Goal: Task Accomplishment & Management: Use online tool/utility

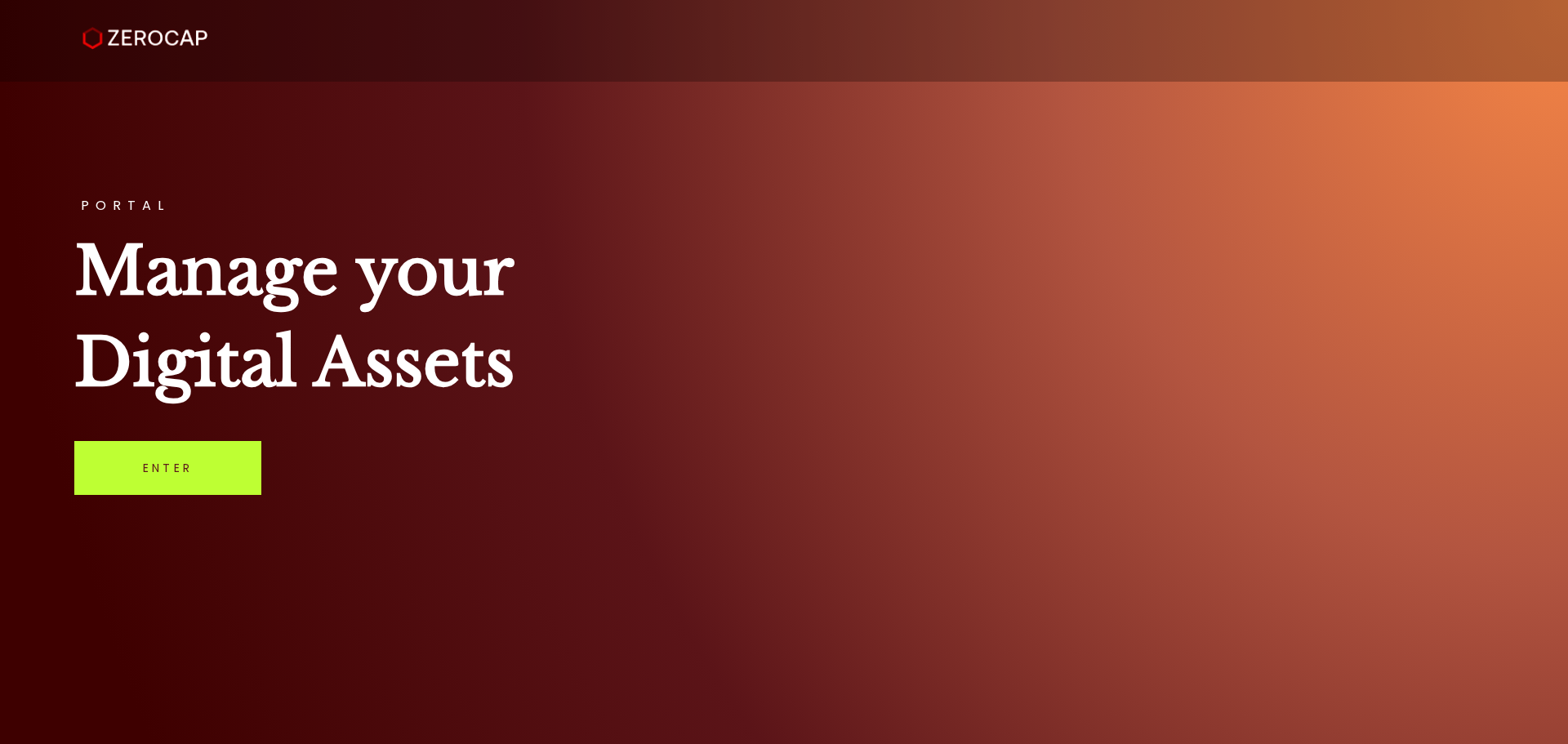
click at [111, 477] on link "Enter" at bounding box center [168, 468] width 187 height 54
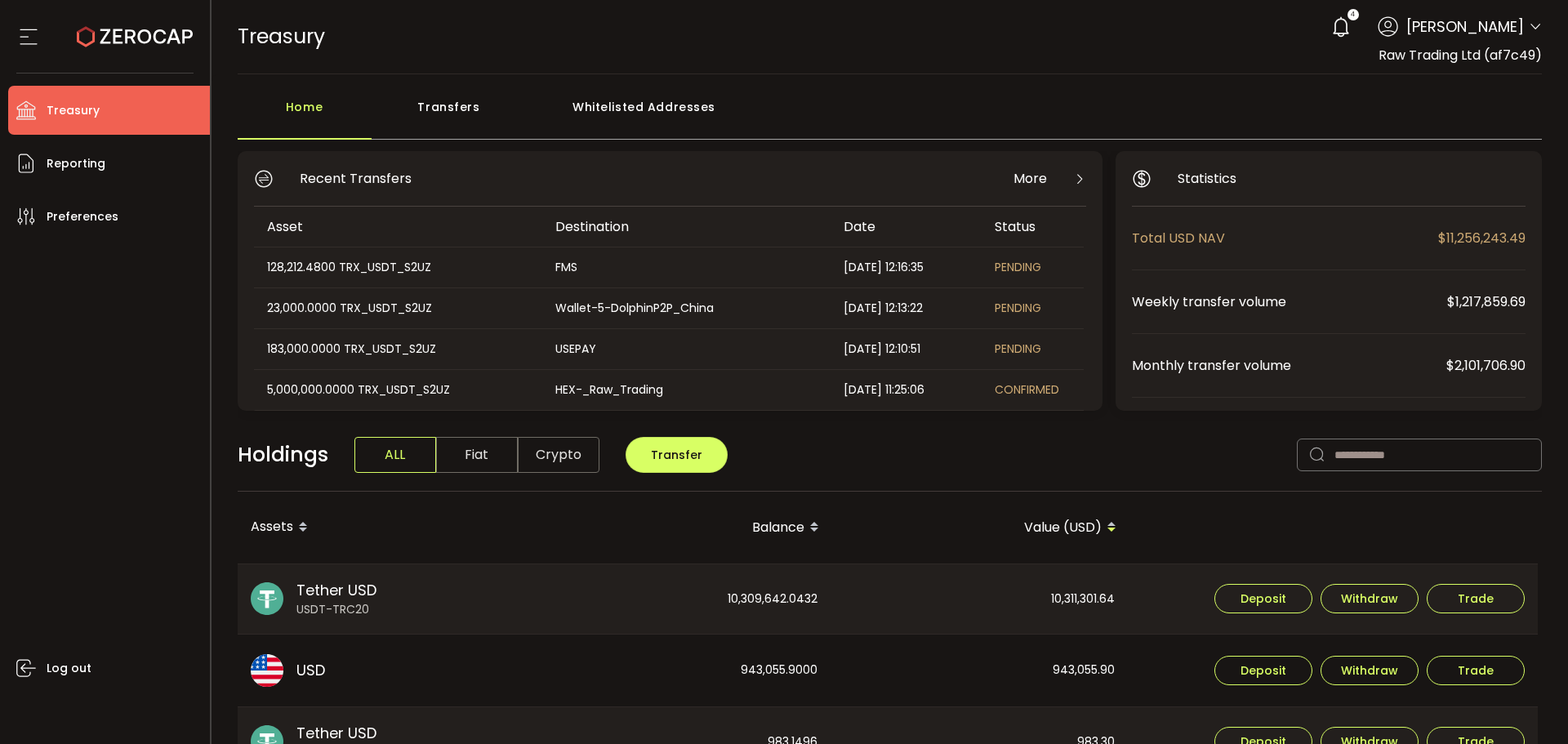
click at [455, 108] on div "Transfers" at bounding box center [449, 115] width 155 height 49
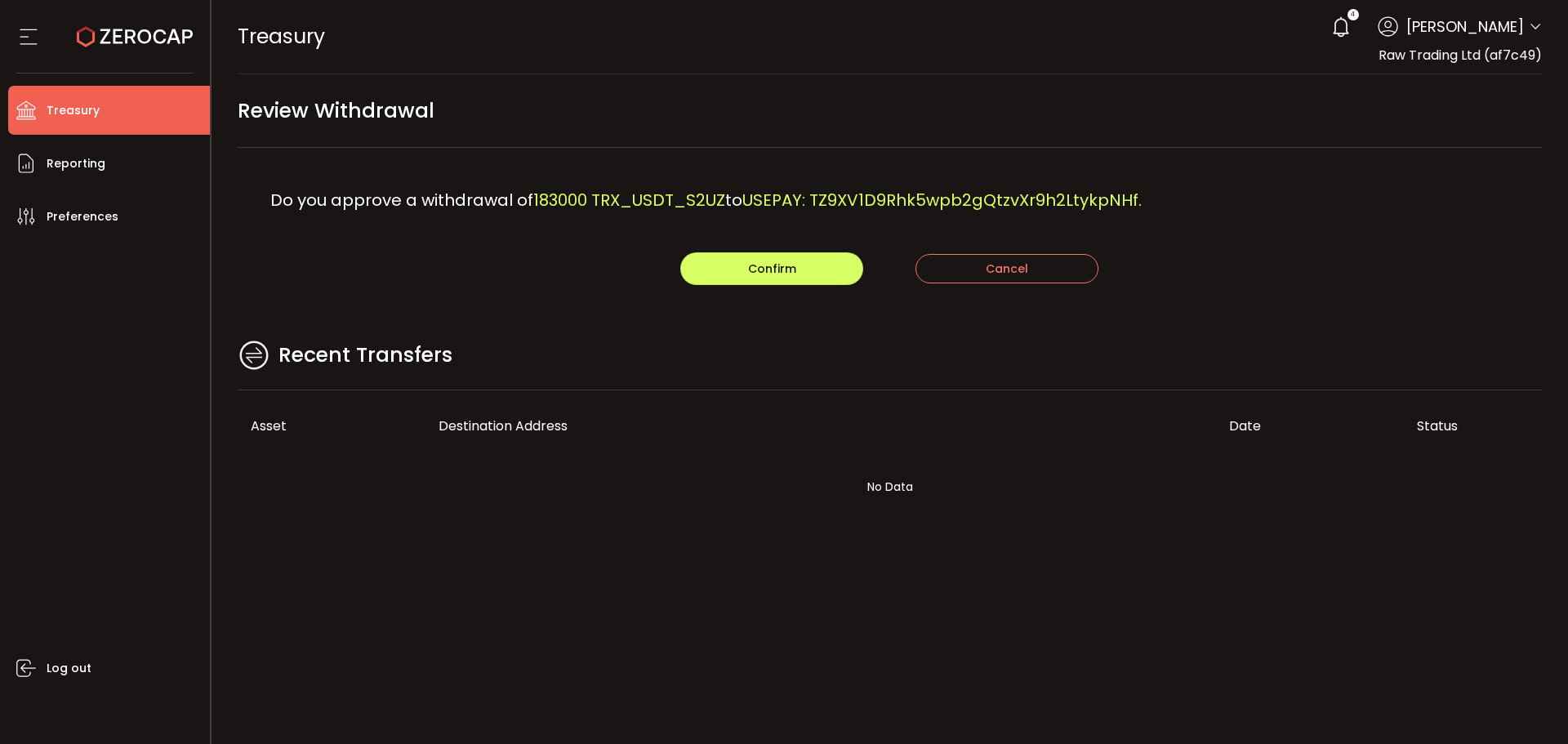
click at [805, 329] on main "Review Withdrawal Do you approve a withdrawal of 183000 TRX_USDT_S2UZ to USEPAY…" at bounding box center [890, 317] width 1357 height 485
click at [781, 275] on span "Confirm" at bounding box center [772, 268] width 48 height 16
click at [965, 347] on div "Recent Transfers" at bounding box center [889, 363] width 1305 height 53
click at [724, 278] on button "Confirm" at bounding box center [772, 268] width 183 height 33
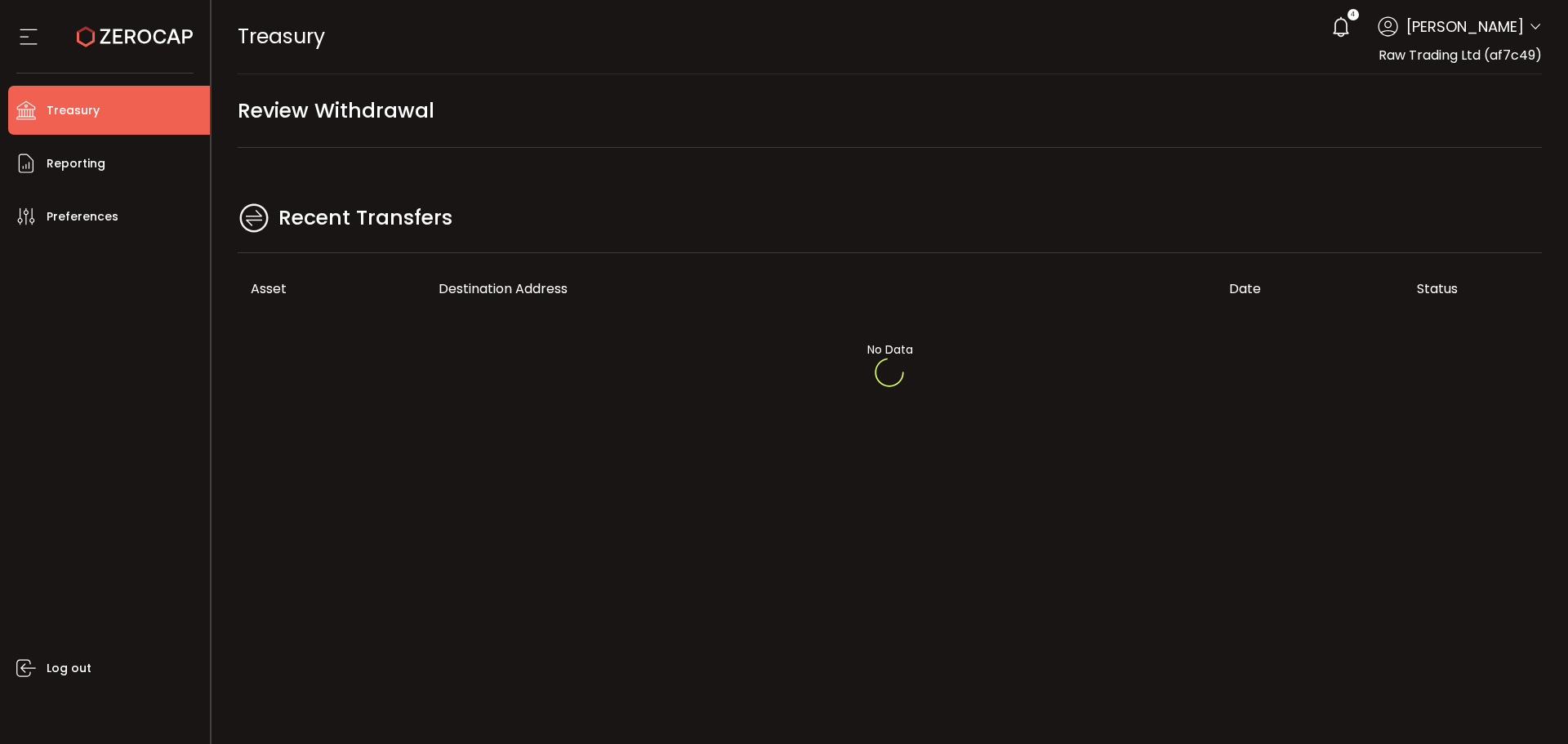
click at [832, 128] on div at bounding box center [890, 372] width 1357 height 744
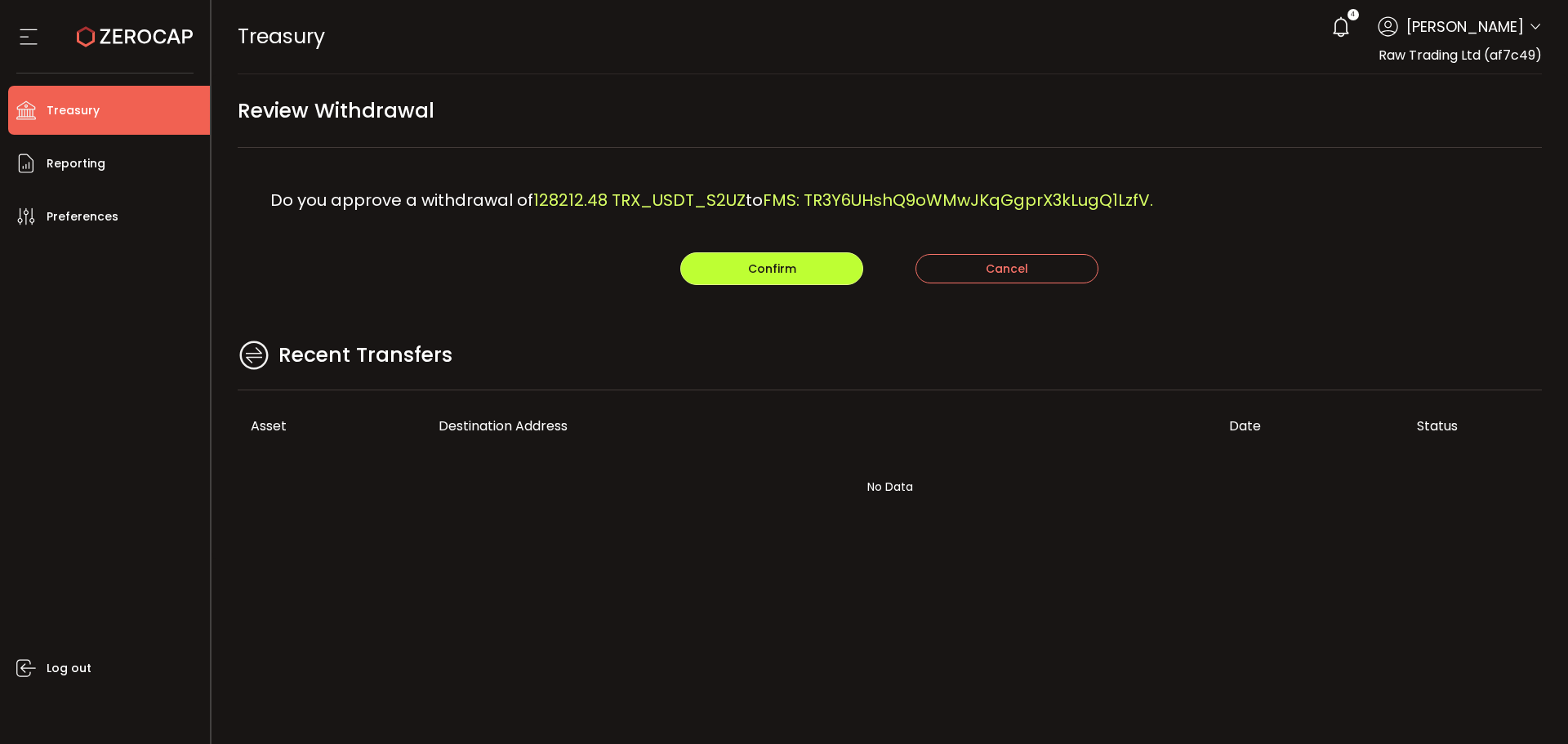
click at [752, 262] on span "Confirm" at bounding box center [772, 268] width 48 height 16
